Goal: Task Accomplishment & Management: Manage account settings

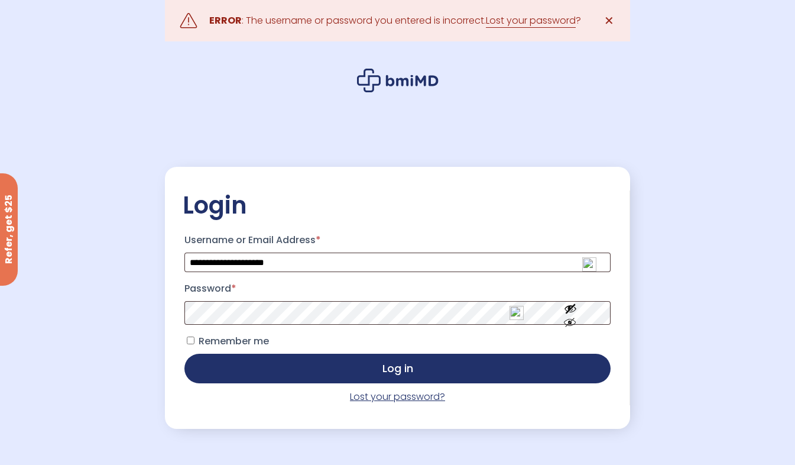
click at [409, 393] on link "Lost your password?" at bounding box center [397, 397] width 95 height 14
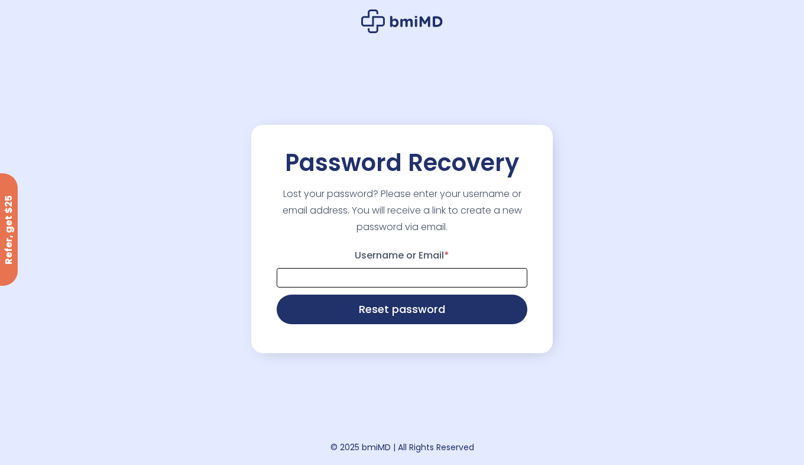
click at [303, 279] on input "Username or Email *" at bounding box center [402, 278] width 251 height 20
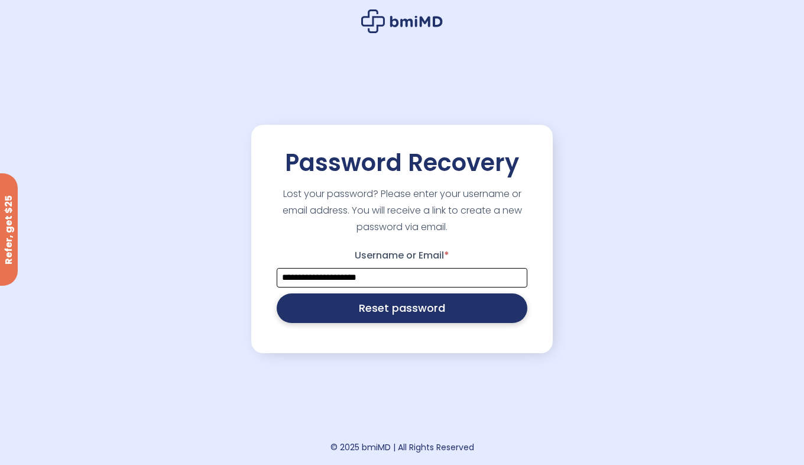
type input "**********"
click at [371, 308] on button "Reset password" at bounding box center [402, 308] width 251 height 30
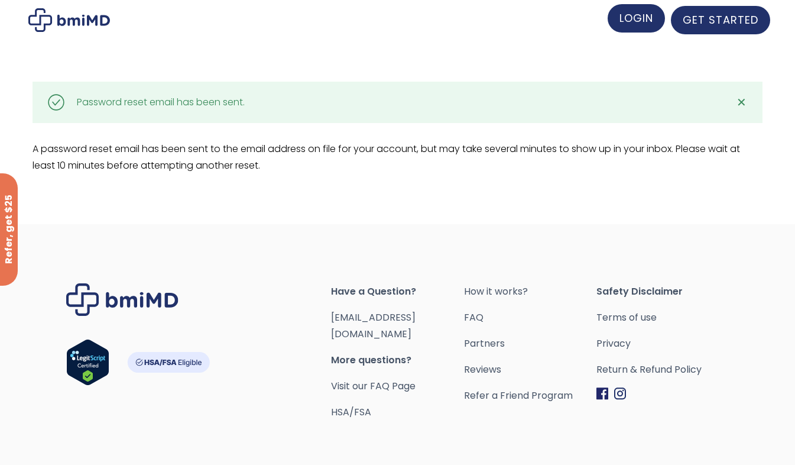
click at [637, 18] on span "LOGIN" at bounding box center [637, 18] width 34 height 15
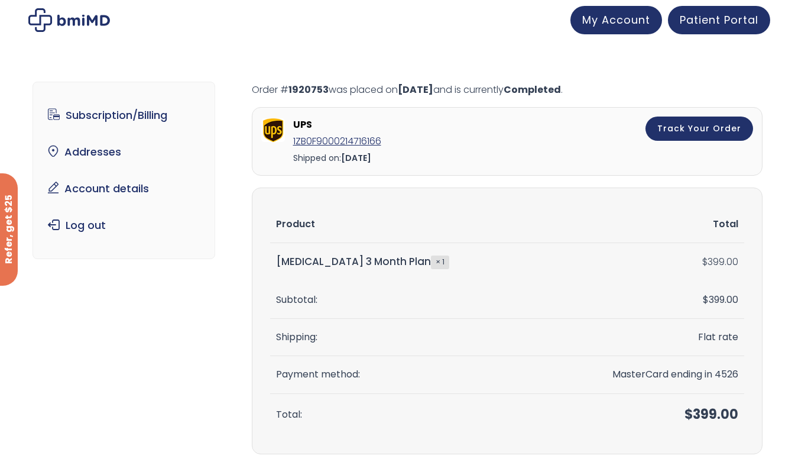
click at [237, 41] on div "Subscription/Billing bmiRewards Addresses Account details Submit a Review Log o…" at bounding box center [397, 270] width 795 height 461
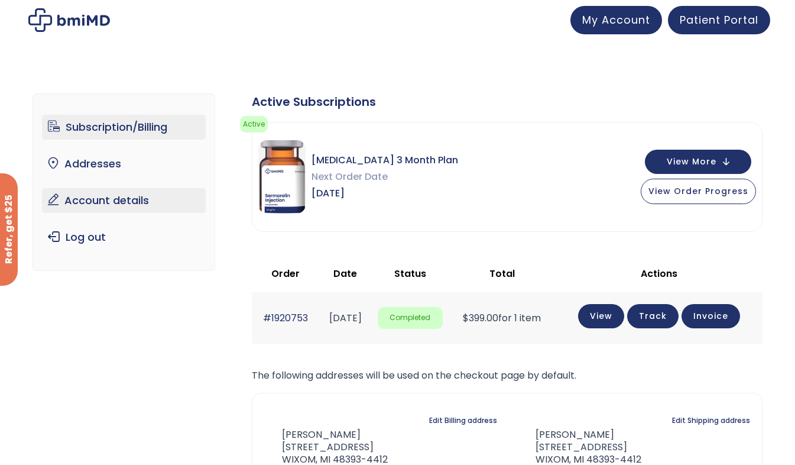
click at [85, 212] on link "Account details" at bounding box center [124, 200] width 164 height 25
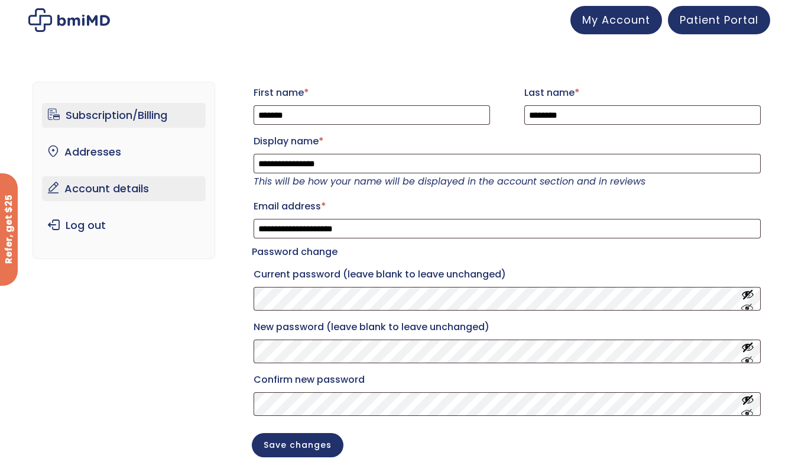
click at [102, 117] on link "Subscription/Billing" at bounding box center [124, 115] width 164 height 25
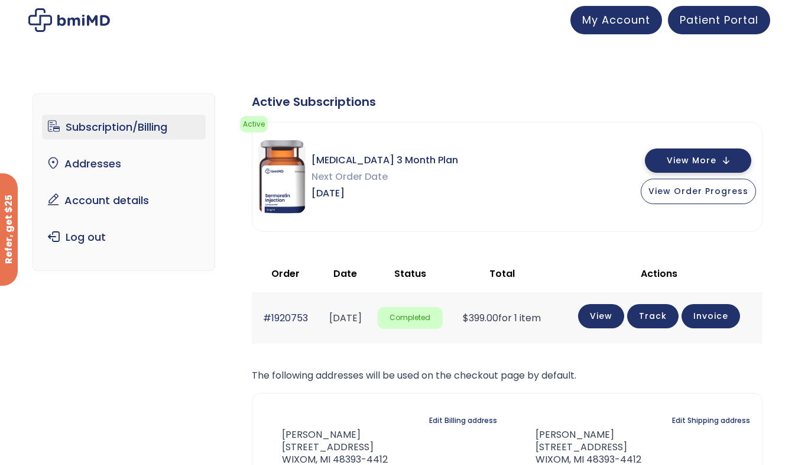
click at [709, 169] on button "View More" at bounding box center [698, 160] width 106 height 24
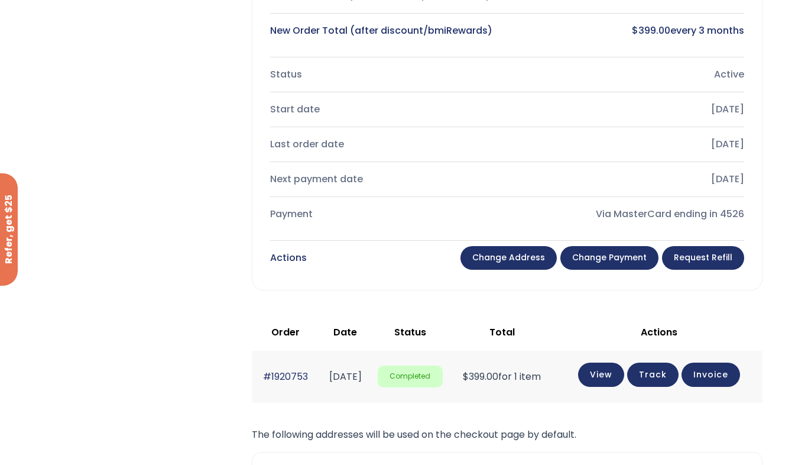
scroll to position [355, 0]
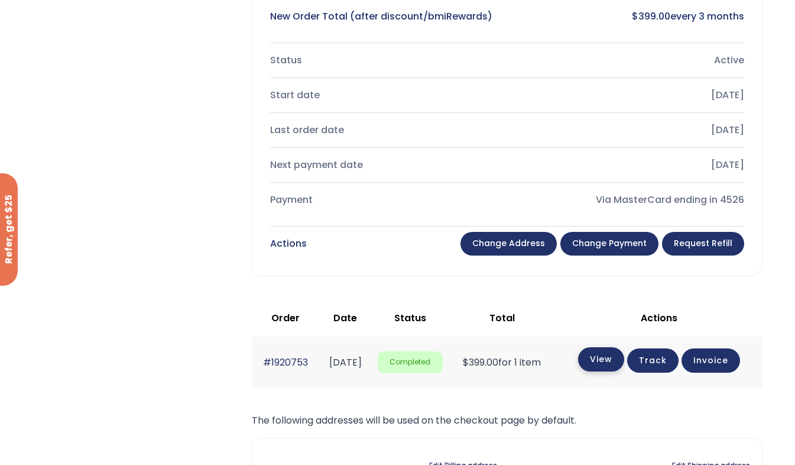
click at [618, 365] on link "View" at bounding box center [601, 359] width 46 height 24
